Goal: Complete application form

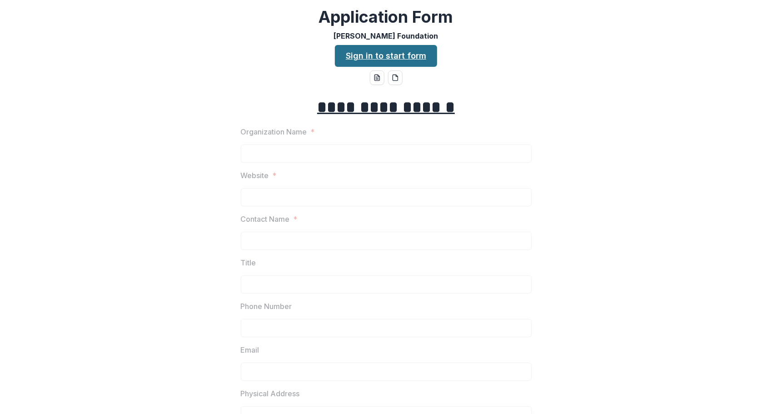
click at [378, 59] on link "Sign in to start form" at bounding box center [386, 56] width 102 height 22
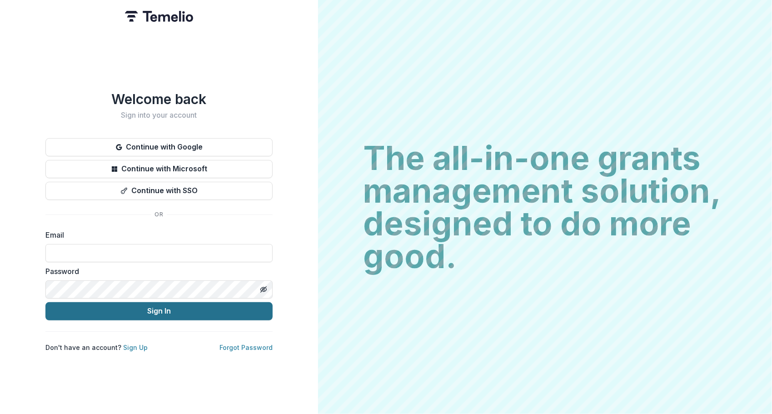
type input "**********"
click at [122, 306] on button "Sign In" at bounding box center [158, 311] width 227 height 18
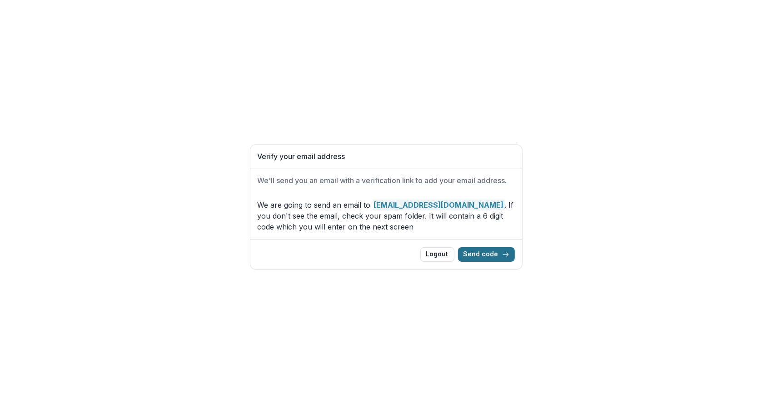
click at [482, 254] on button "Send code" at bounding box center [486, 254] width 57 height 15
